Goal: Information Seeking & Learning: Learn about a topic

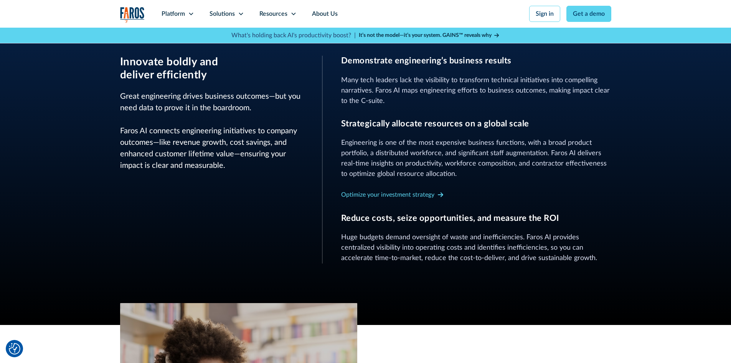
click at [496, 195] on div "Optimize your investment strategy" at bounding box center [476, 194] width 270 height 12
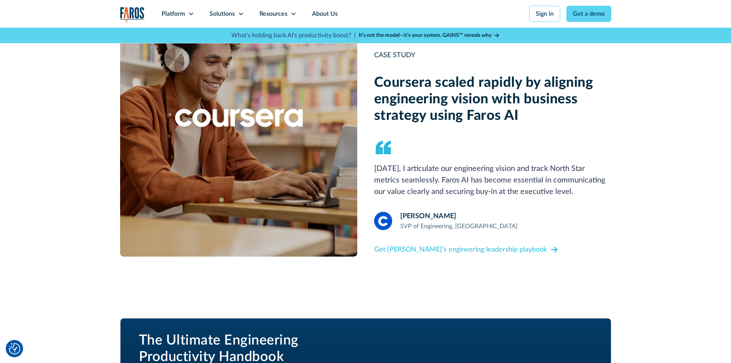
scroll to position [729, 0]
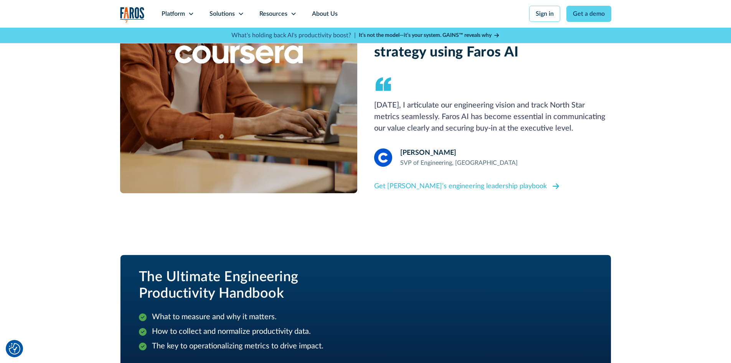
click at [553, 184] on icon at bounding box center [556, 186] width 7 height 6
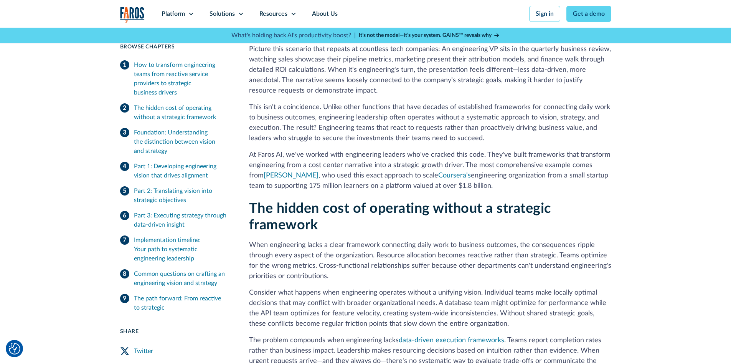
scroll to position [269, 0]
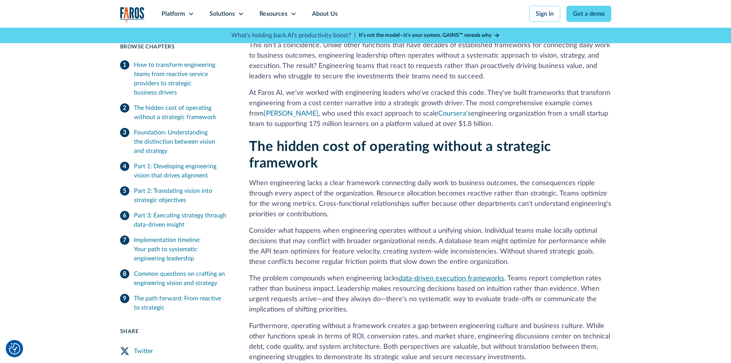
click at [444, 276] on link "data-driven execution frameworks" at bounding box center [452, 278] width 106 height 7
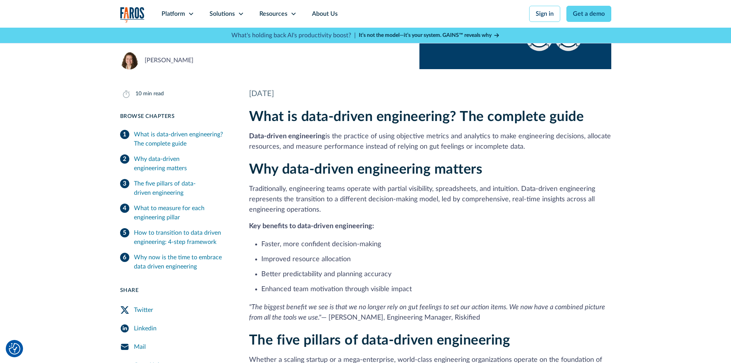
scroll to position [115, 0]
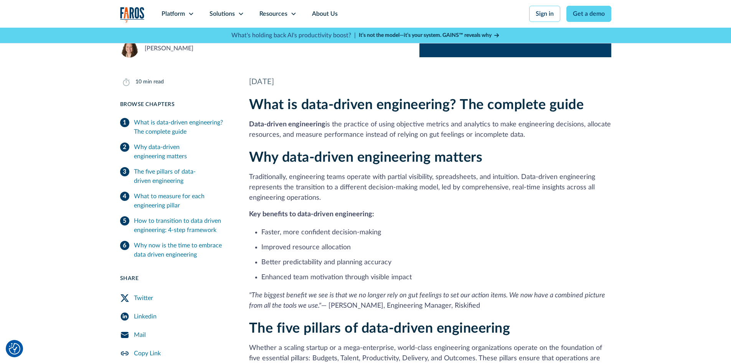
click at [201, 226] on div "How to transition to data driven engineering: 4-step framework" at bounding box center [182, 225] width 97 height 18
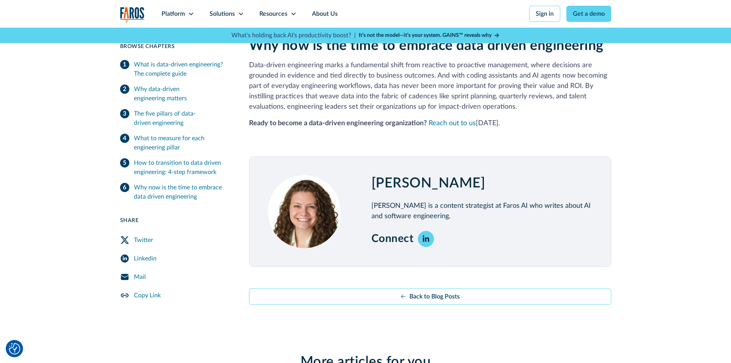
scroll to position [1707, 0]
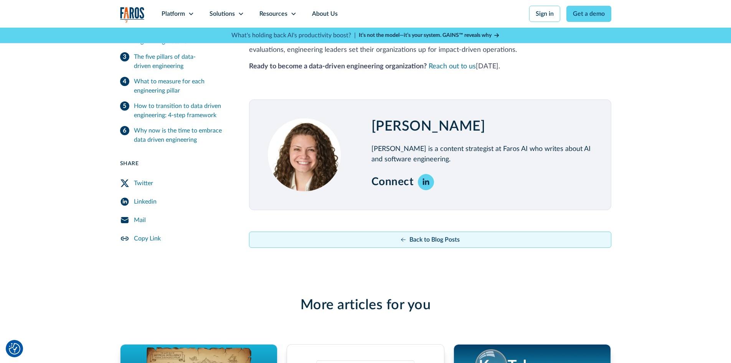
click at [404, 236] on img at bounding box center [403, 239] width 6 height 6
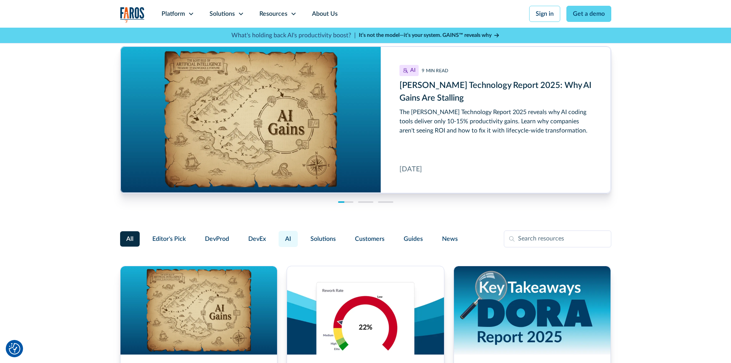
click at [285, 238] on span "AI" at bounding box center [288, 238] width 6 height 9
click at [277, 235] on input "AI" at bounding box center [277, 235] width 0 height 0
